Goal: Task Accomplishment & Management: Use online tool/utility

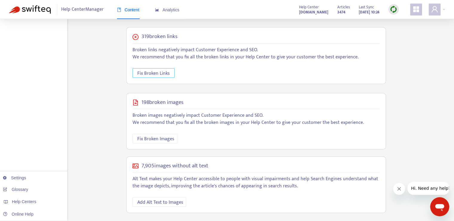
click at [166, 75] on span "Fix Broken Links" at bounding box center [153, 73] width 33 height 7
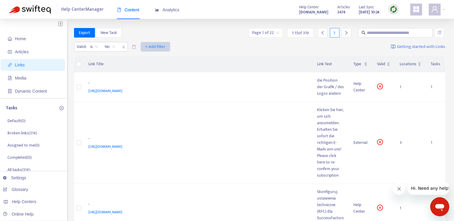
click at [152, 44] on span "+ Add filter" at bounding box center [155, 46] width 21 height 7
click at [154, 62] on span "Language" at bounding box center [155, 59] width 20 height 7
click at [168, 47] on div "Language: All" at bounding box center [152, 46] width 44 height 9
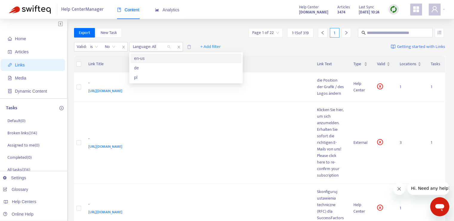
click at [154, 59] on div "en-us" at bounding box center [186, 58] width 104 height 7
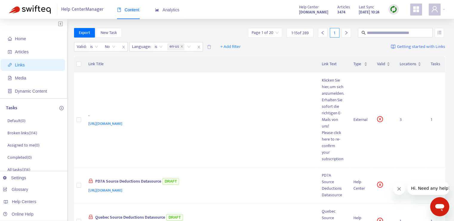
click at [146, 61] on th "Link Title" at bounding box center [201, 64] width 234 height 16
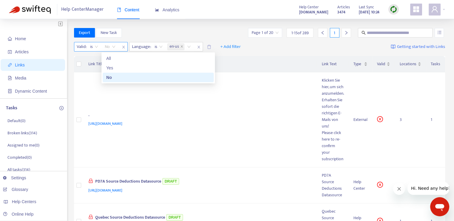
click at [108, 46] on span "No" at bounding box center [110, 46] width 11 height 9
click at [236, 48] on span "+ Add filter" at bounding box center [230, 46] width 21 height 7
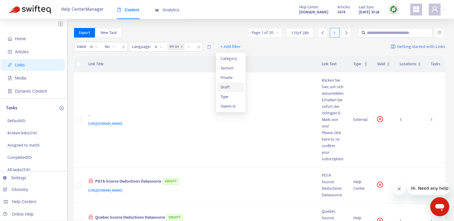
click at [229, 86] on span "Draft" at bounding box center [231, 87] width 20 height 7
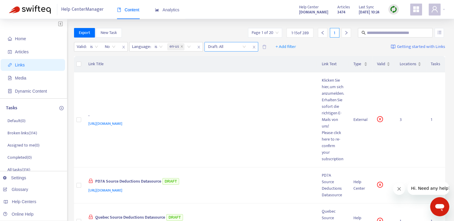
click at [225, 46] on input "search" at bounding box center [227, 46] width 38 height 9
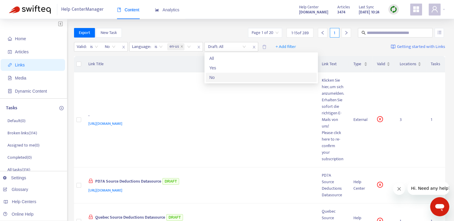
click at [221, 76] on div "No" at bounding box center [261, 77] width 104 height 7
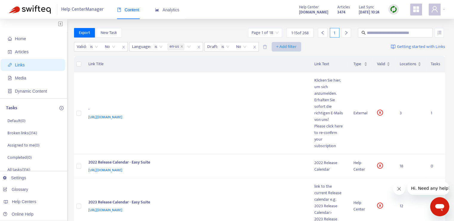
click at [283, 48] on span "+ Add filter" at bounding box center [286, 46] width 21 height 7
click at [286, 76] on span "Private" at bounding box center [286, 78] width 20 height 7
click at [280, 45] on input "search" at bounding box center [283, 46] width 38 height 9
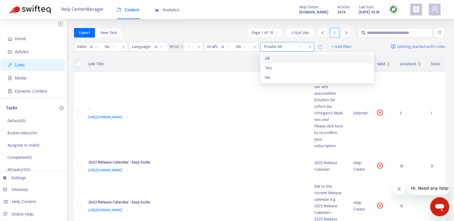
click at [310, 47] on icon "close" at bounding box center [309, 47] width 2 height 3
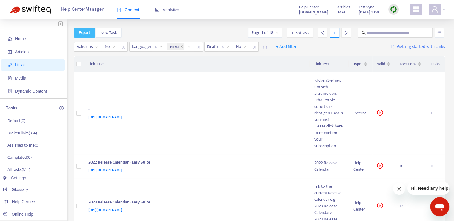
click at [89, 34] on span "Export" at bounding box center [84, 33] width 11 height 7
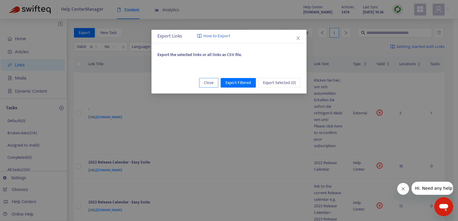
click at [214, 84] on button "Close" at bounding box center [208, 83] width 19 height 10
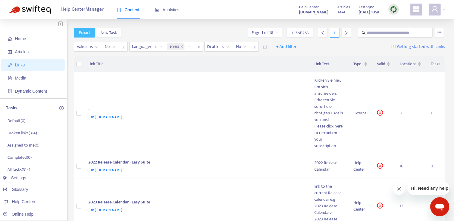
click at [84, 36] on span "Export" at bounding box center [84, 33] width 11 height 7
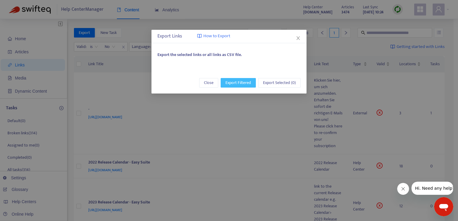
click at [248, 83] on span "Export Filtered" at bounding box center [239, 83] width 26 height 7
